Goal: Check status: Check status

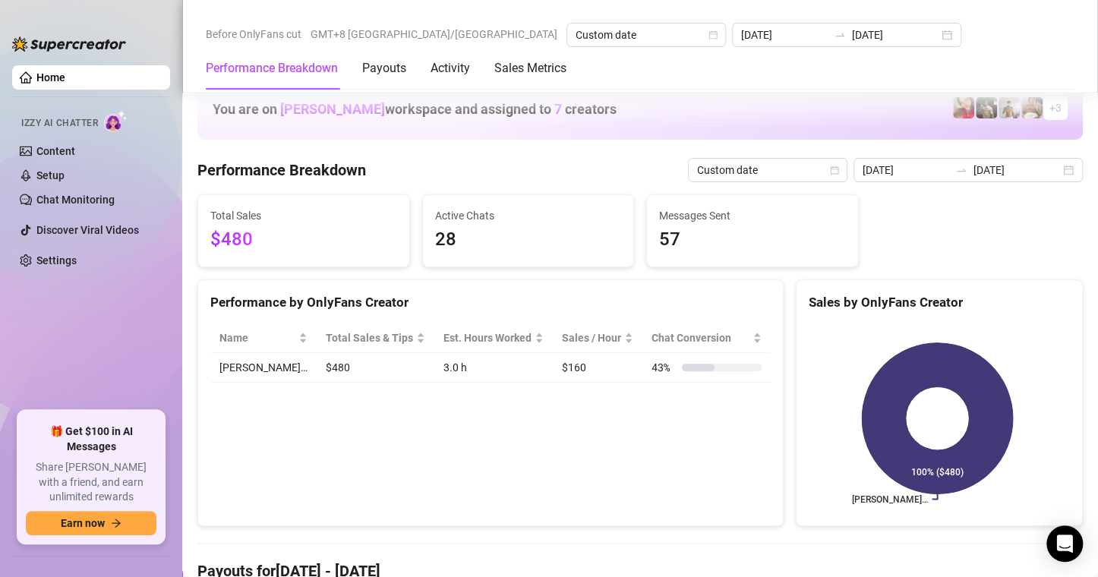
scroll to position [1823, 0]
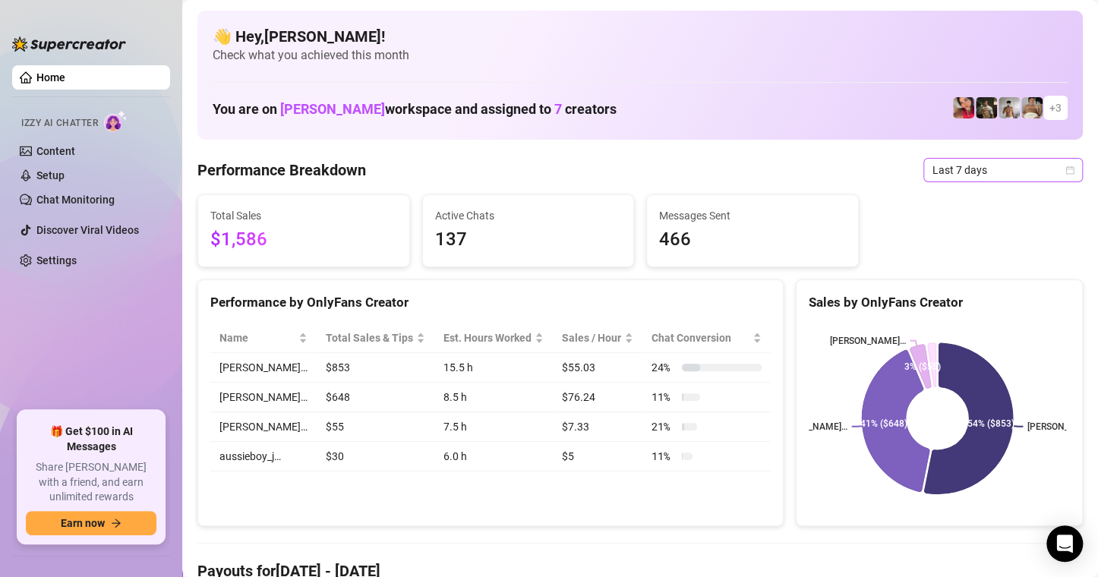
click at [1062, 169] on div "Last 7 days" at bounding box center [1003, 170] width 159 height 24
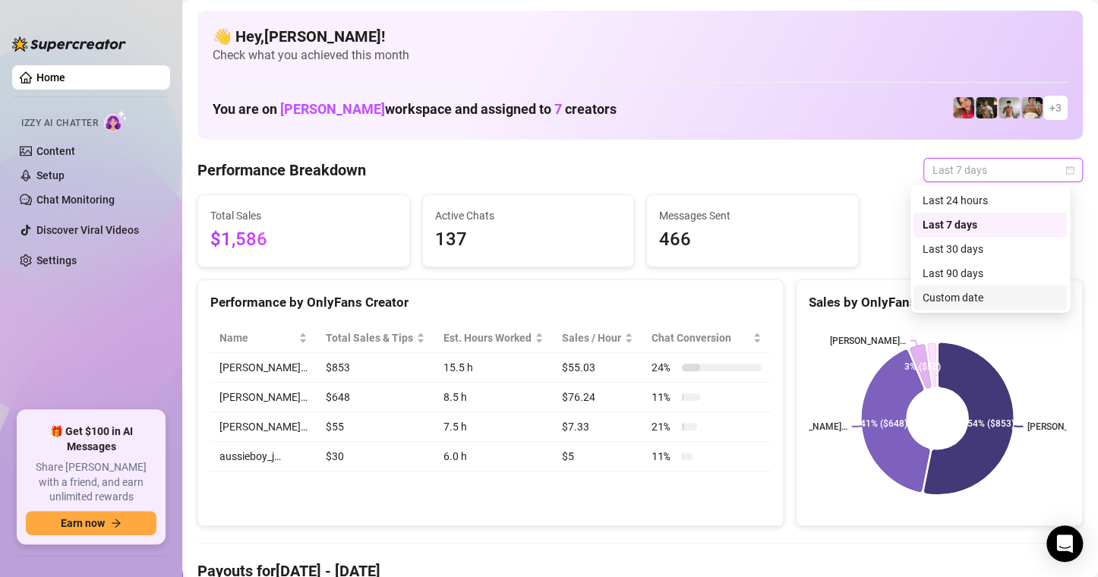
click at [932, 304] on div "Custom date" at bounding box center [990, 297] width 135 height 17
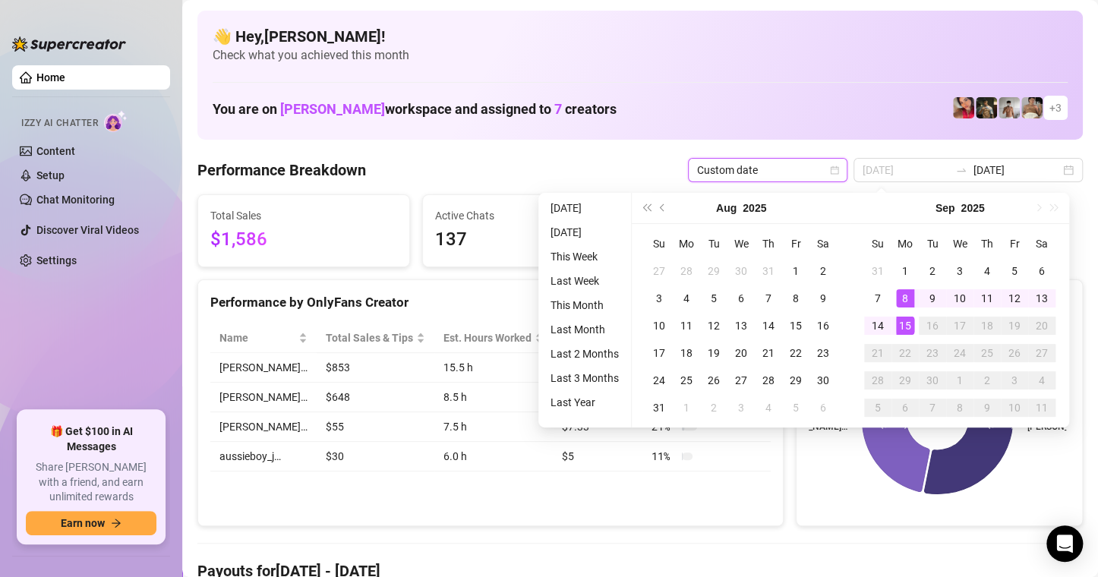
type input "[DATE]"
click at [908, 321] on div "15" at bounding box center [905, 326] width 18 height 18
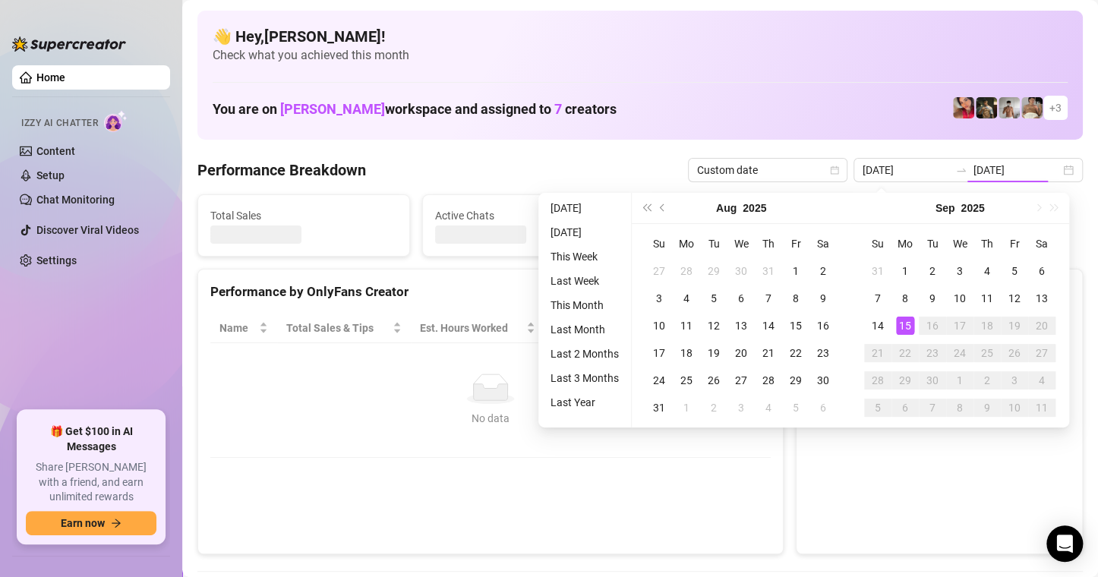
type input "[DATE]"
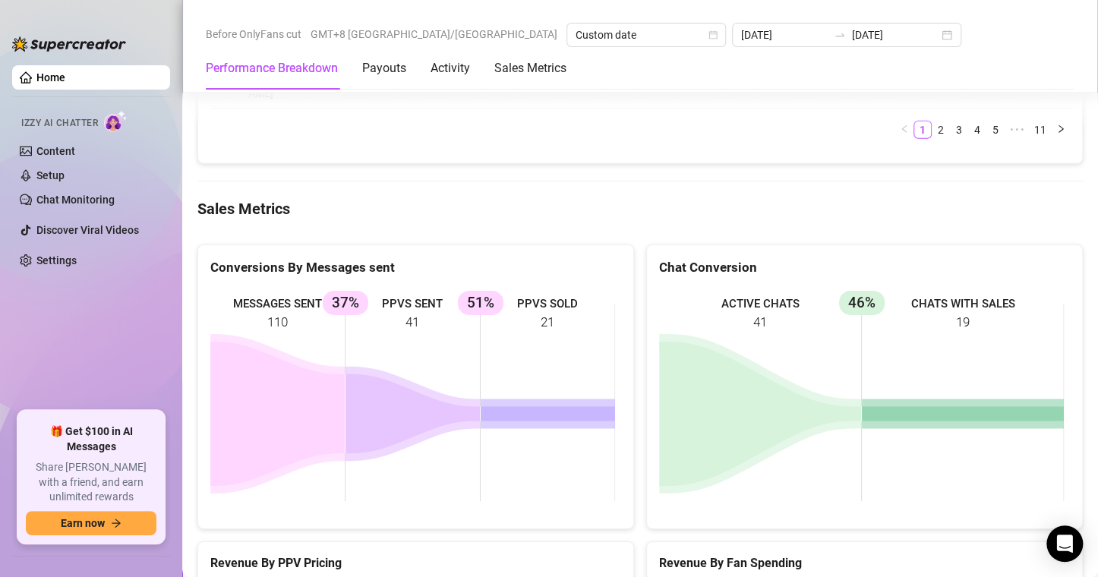
scroll to position [2051, 0]
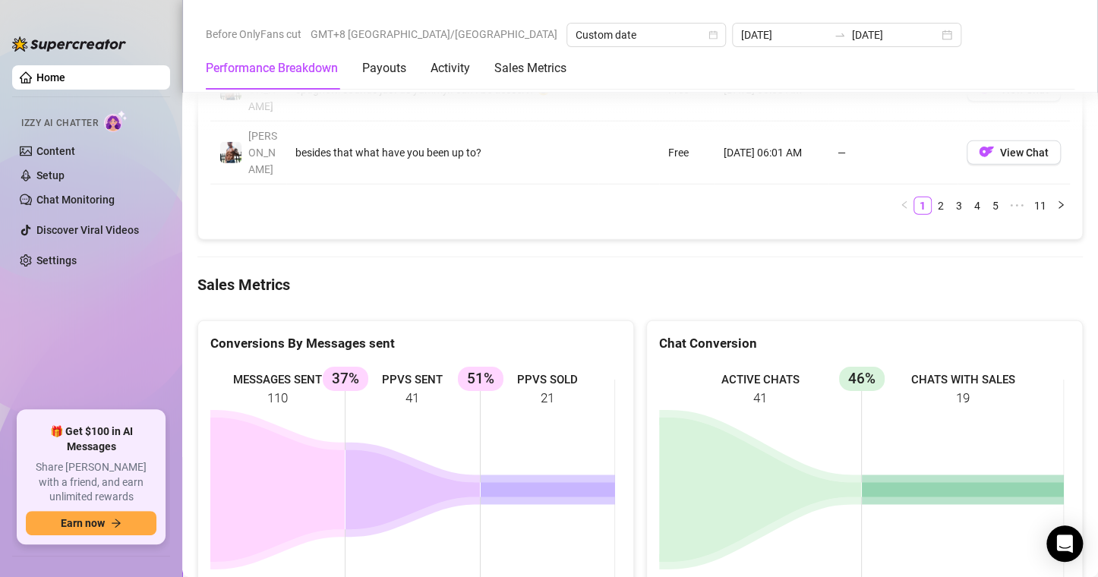
click at [415, 365] on rect at bounding box center [412, 479] width 405 height 228
click at [595, 308] on div "Conversions By Messages sent MESSAGES SENT 110 PPVS SENT 41 37% PPVS SOLD 21 51…" at bounding box center [640, 457] width 898 height 298
click at [406, 365] on rect at bounding box center [412, 479] width 405 height 228
